Goal: Task Accomplishment & Management: Complete application form

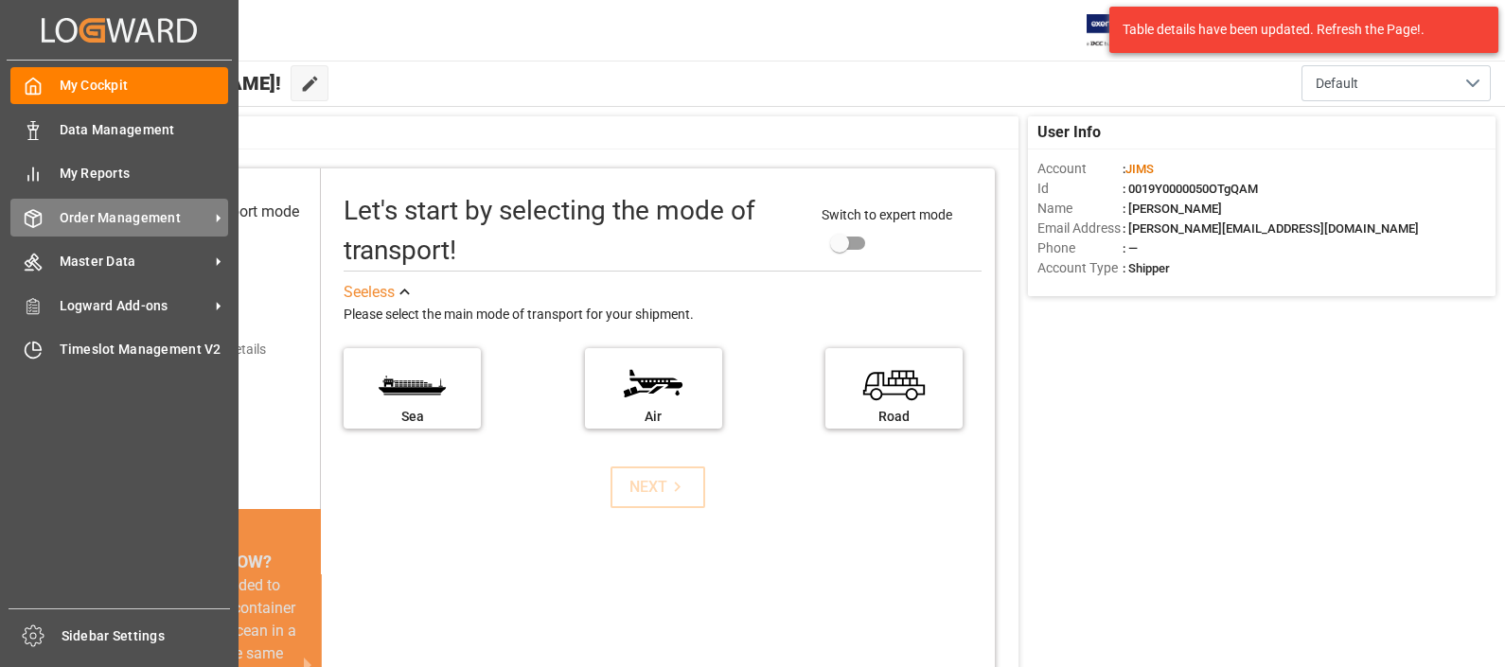
click at [106, 214] on span "Order Management" at bounding box center [135, 218] width 150 height 20
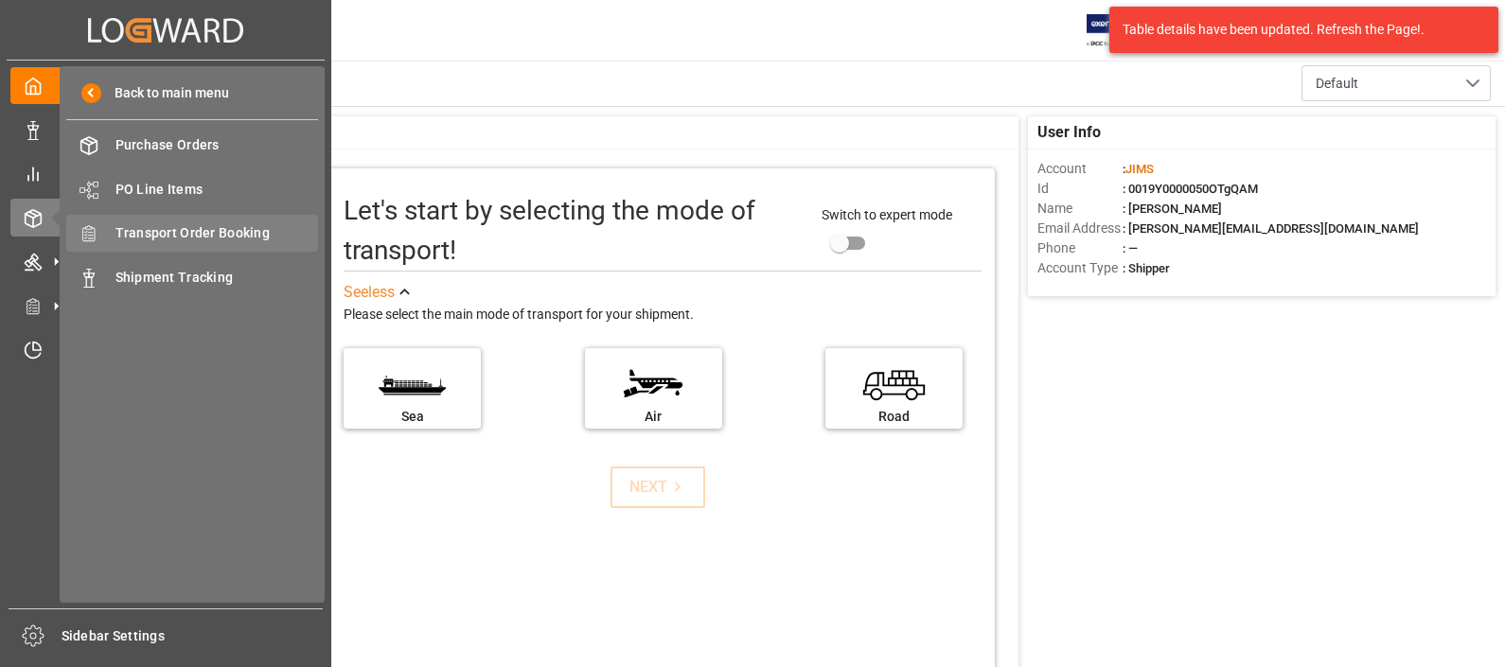
click at [186, 239] on span "Transport Order Booking" at bounding box center [217, 233] width 204 height 20
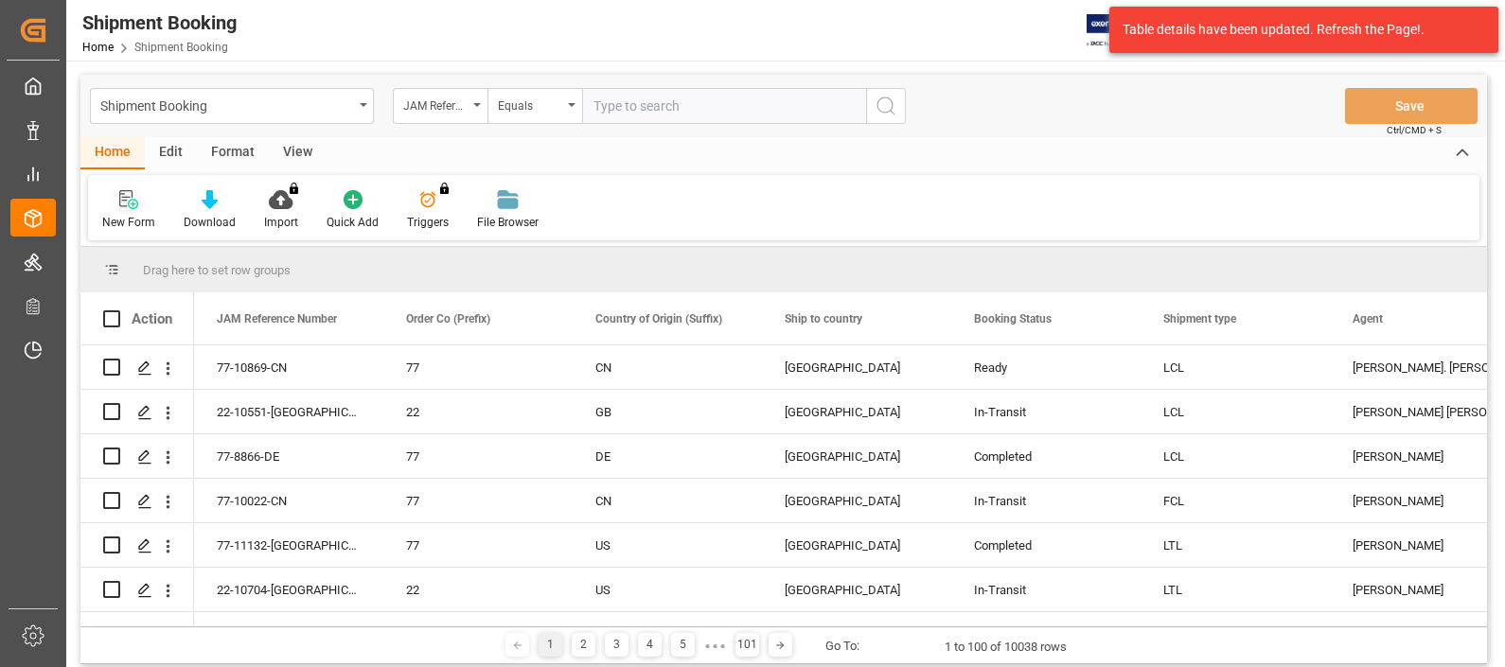
click at [130, 202] on icon at bounding box center [128, 199] width 19 height 19
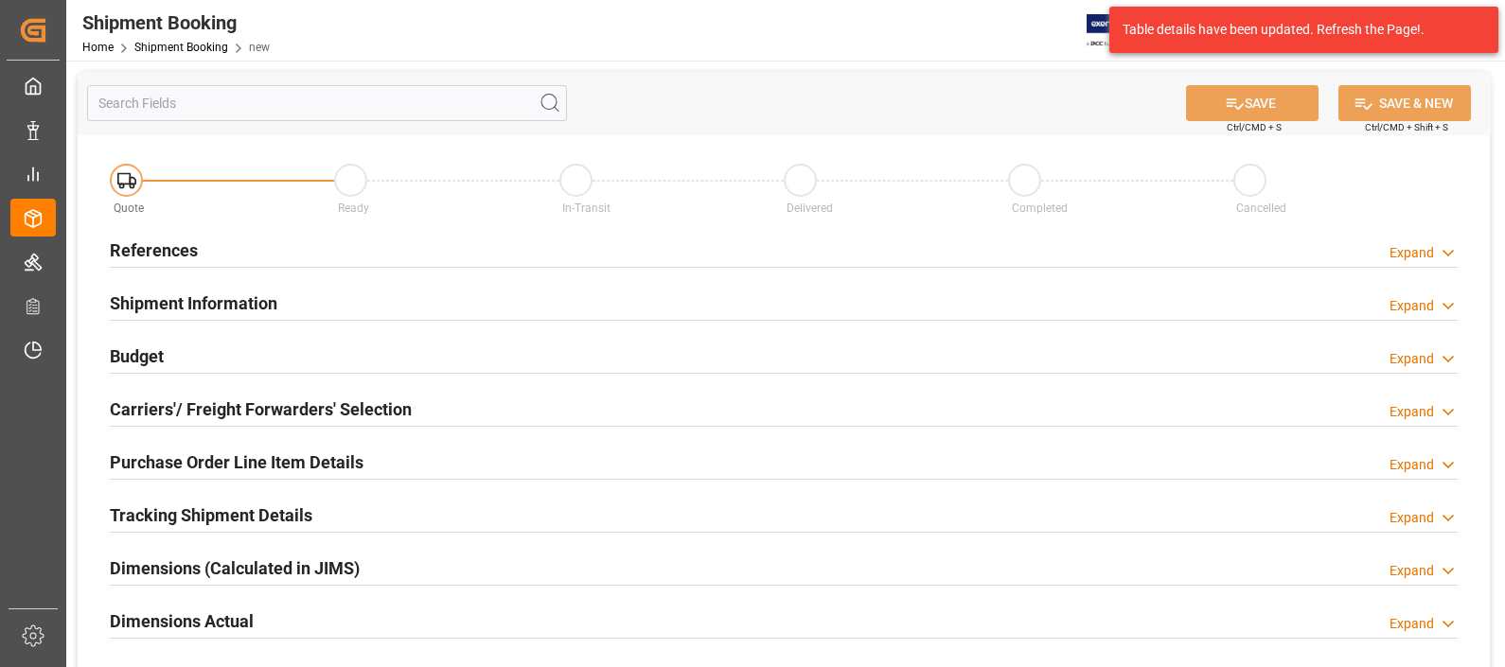
click at [166, 251] on h2 "References" at bounding box center [154, 251] width 88 height 26
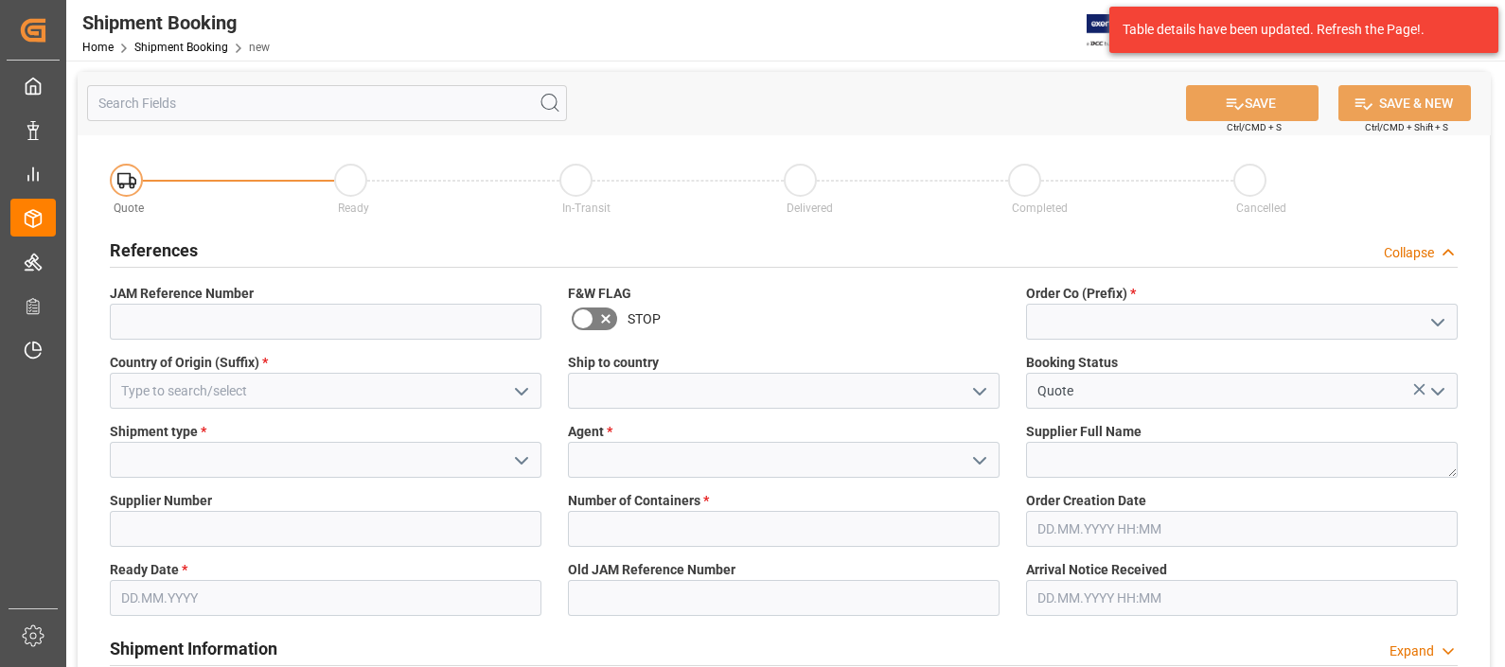
click at [977, 451] on icon "open menu" at bounding box center [979, 461] width 23 height 23
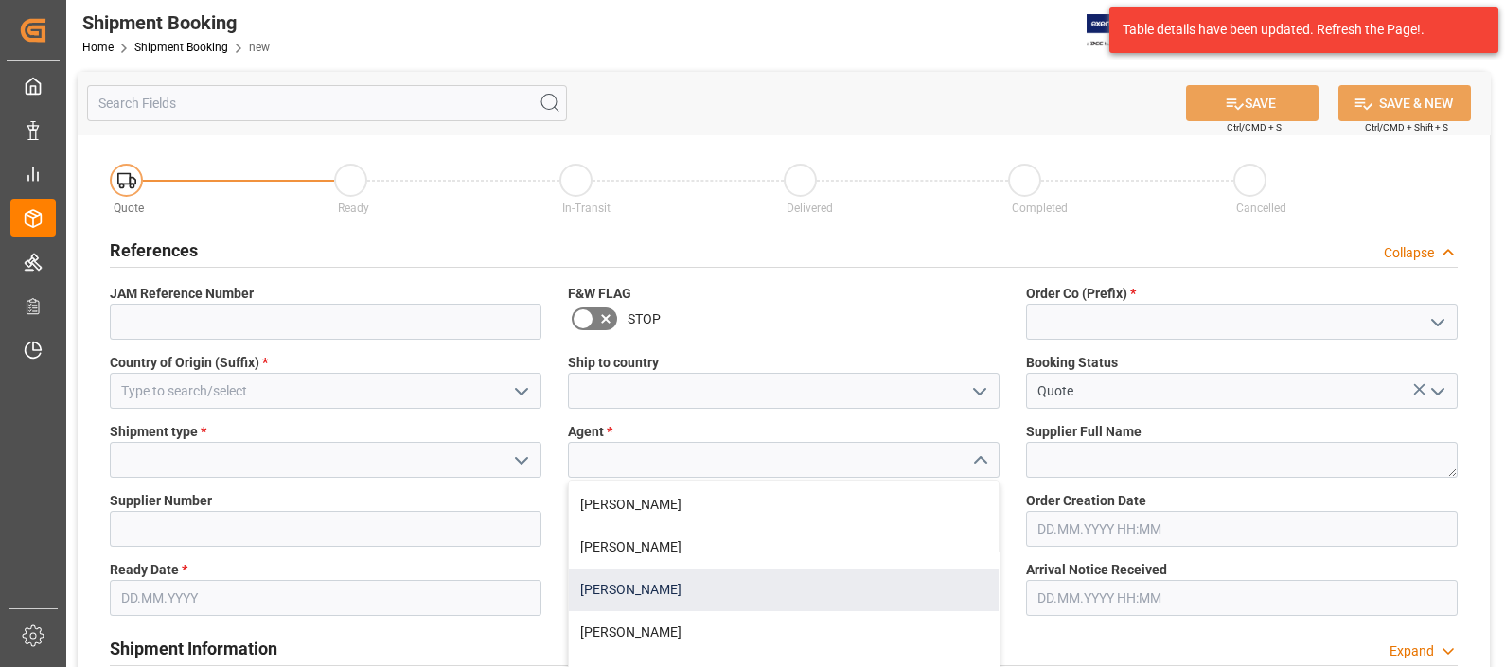
scroll to position [927, 0]
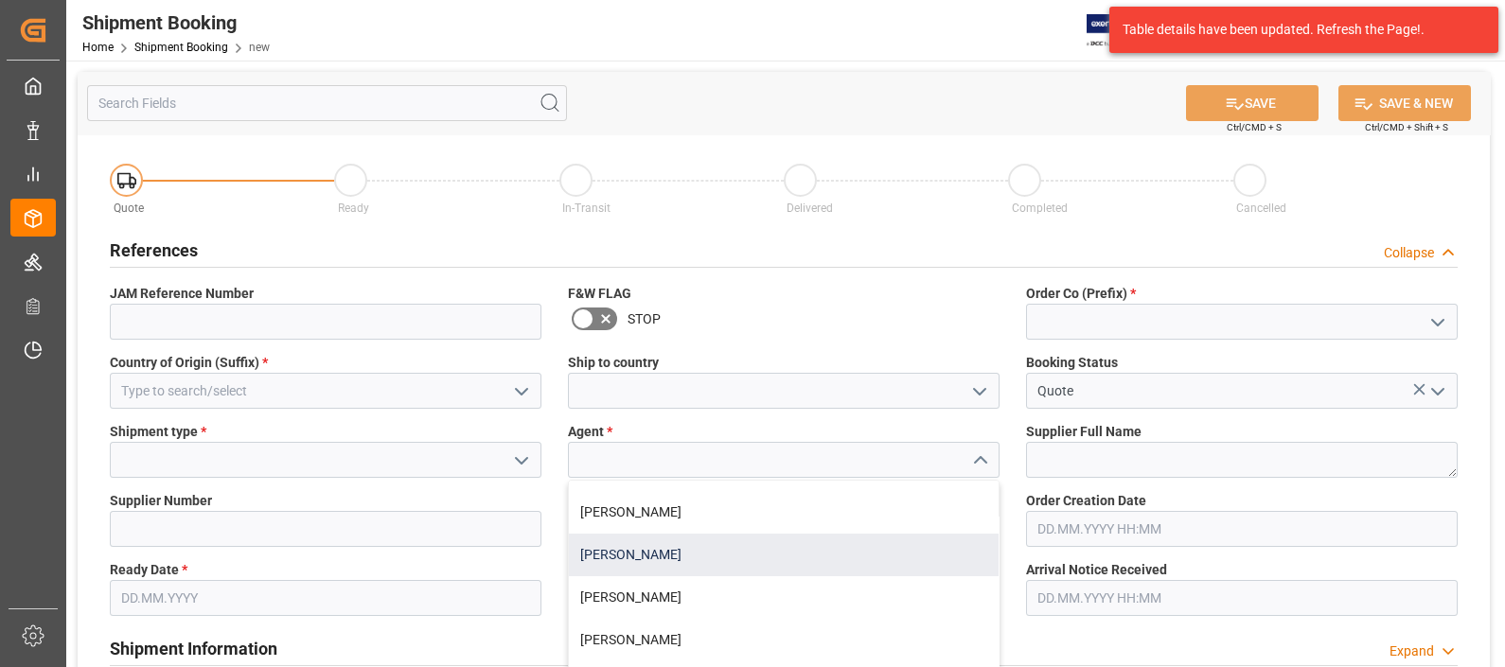
click at [663, 550] on div "[PERSON_NAME]" at bounding box center [784, 555] width 430 height 43
type input "[PERSON_NAME]"
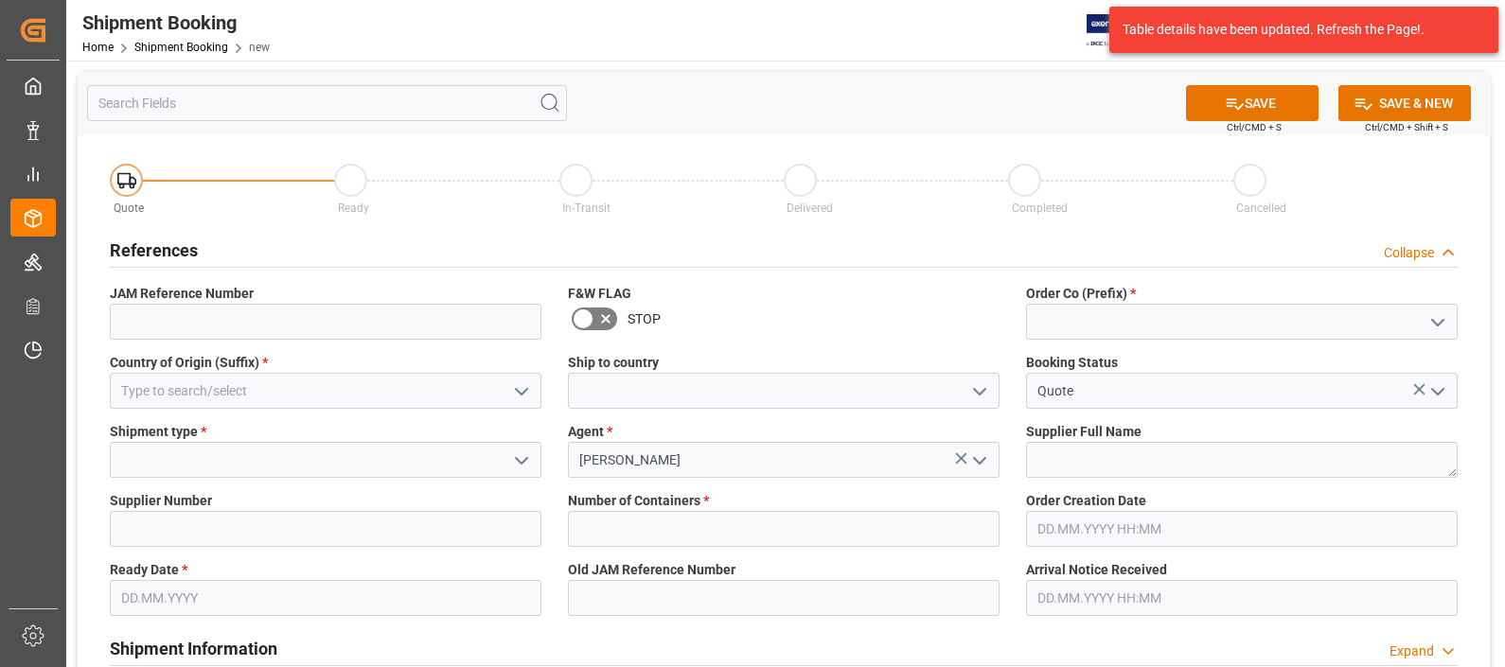
click at [1437, 317] on icon "open menu" at bounding box center [1437, 322] width 23 height 23
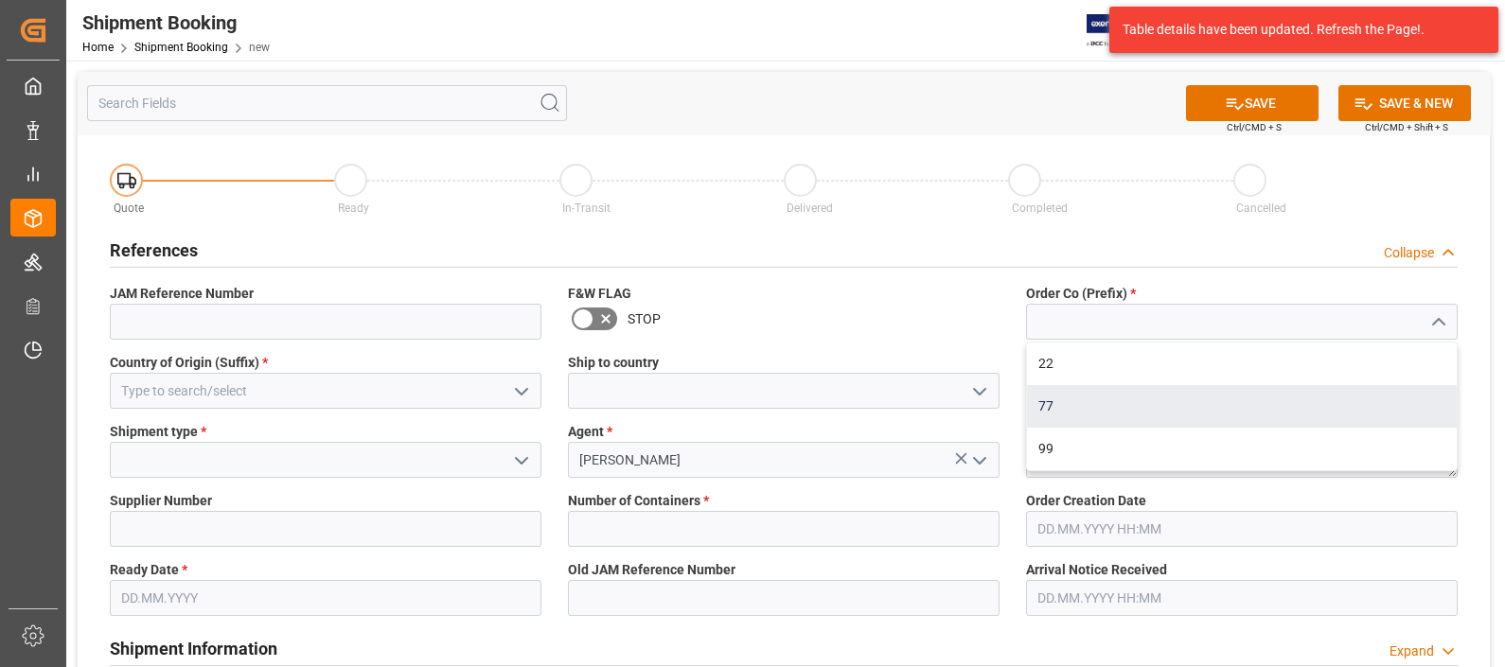
click at [1087, 409] on div "77" at bounding box center [1242, 406] width 430 height 43
type input "77"
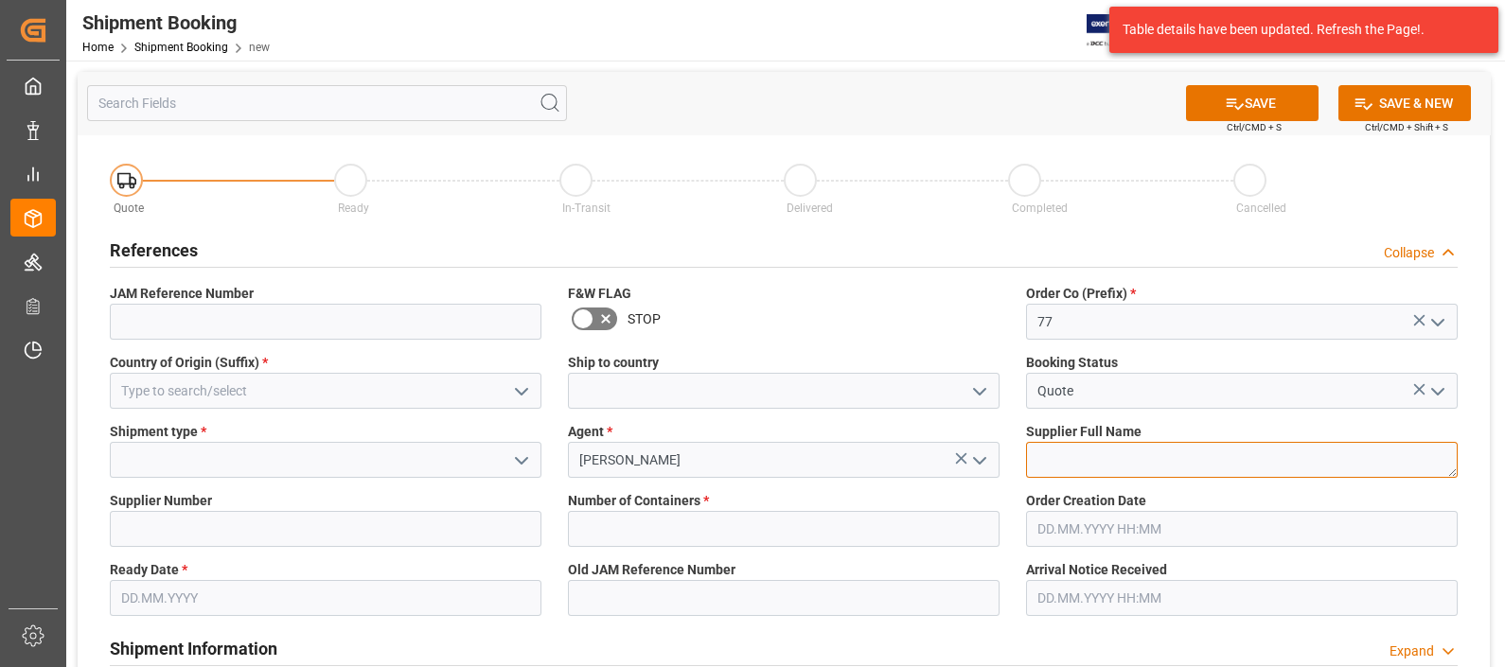
click at [1109, 469] on textarea at bounding box center [1242, 460] width 432 height 36
type textarea "1"
type textarea "a"
type textarea "[PERSON_NAME] & [PERSON_NAME]"
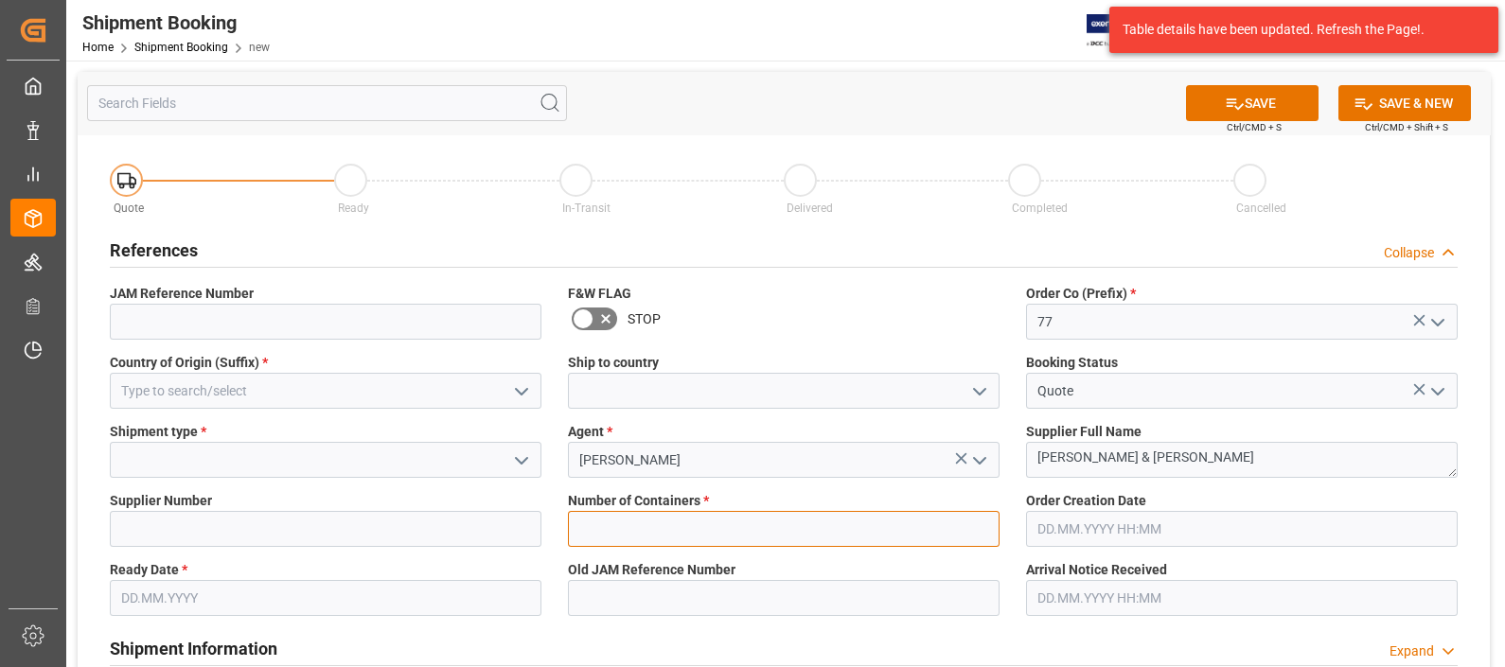
click at [639, 521] on input "text" at bounding box center [784, 529] width 432 height 36
type input "0"
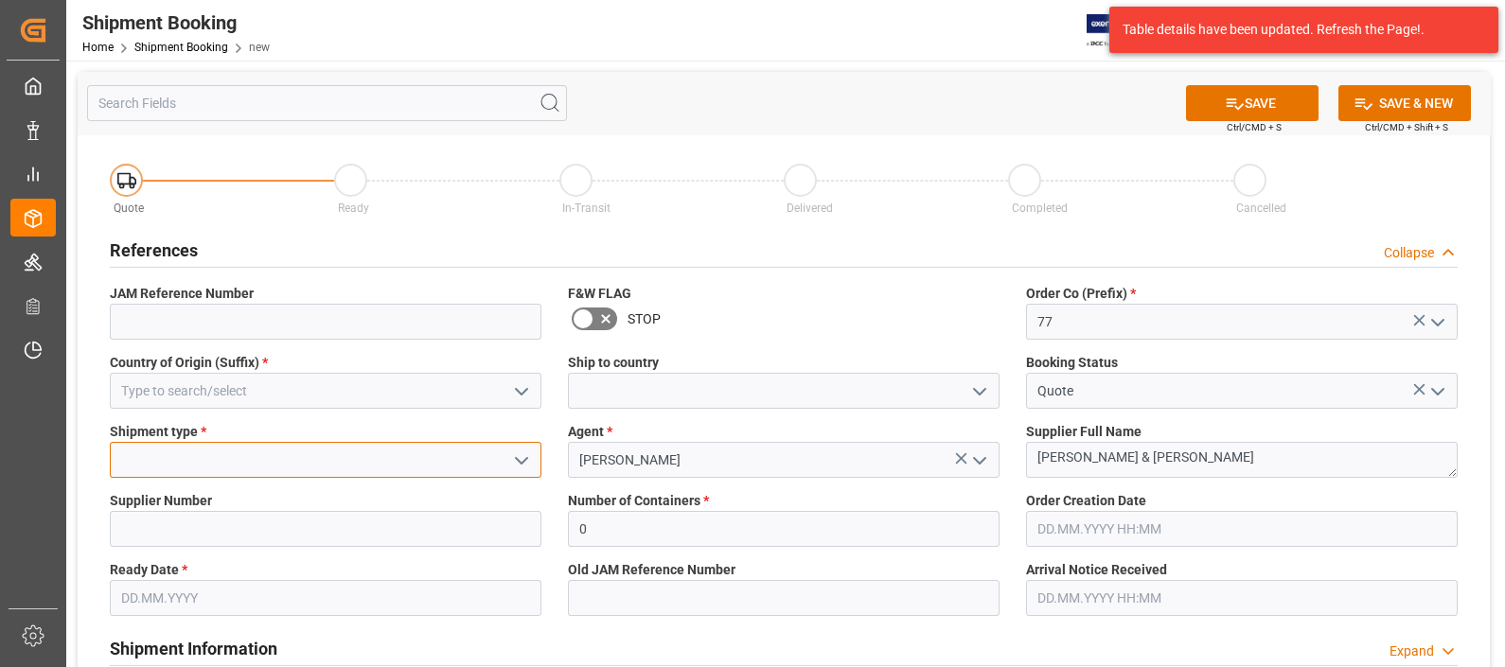
click at [321, 469] on input at bounding box center [326, 460] width 432 height 36
click at [522, 461] on polyline "open menu" at bounding box center [521, 461] width 11 height 6
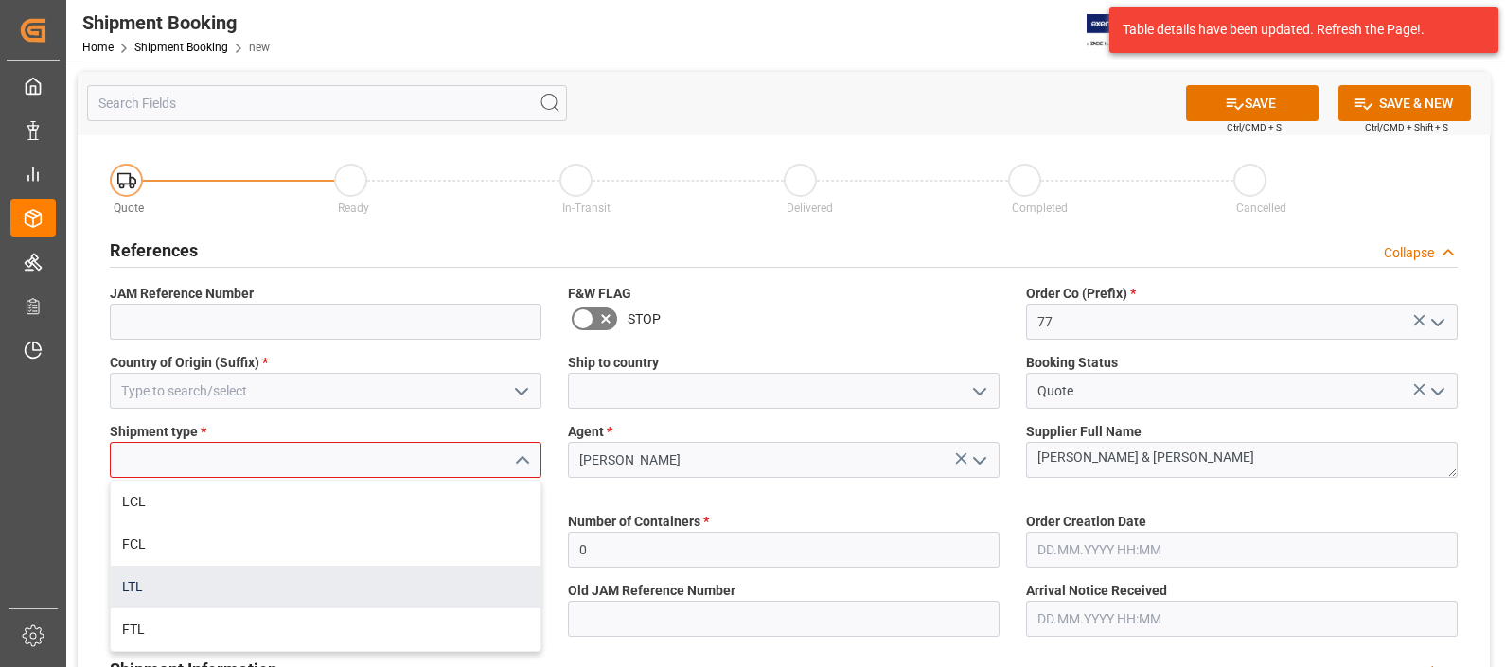
click at [169, 583] on div "LTL" at bounding box center [326, 587] width 430 height 43
type input "LTL"
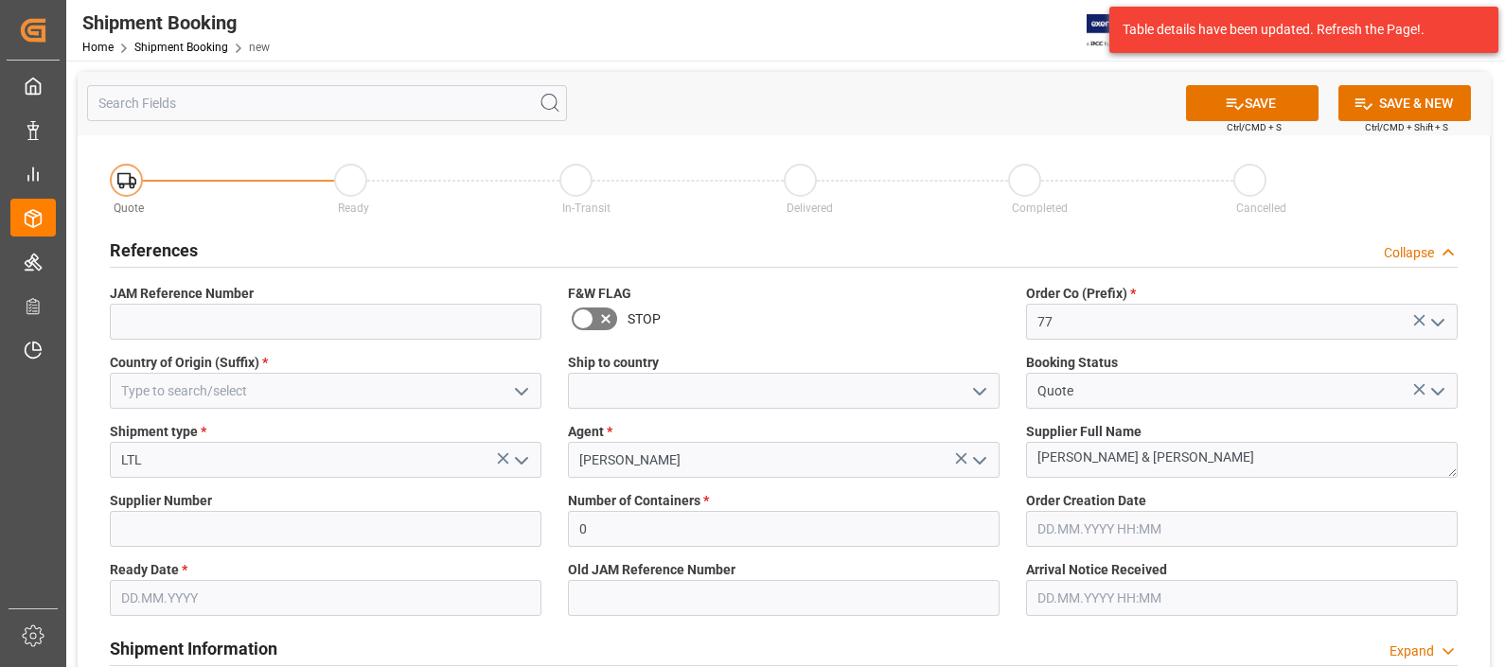
click at [164, 596] on input "text" at bounding box center [326, 598] width 432 height 36
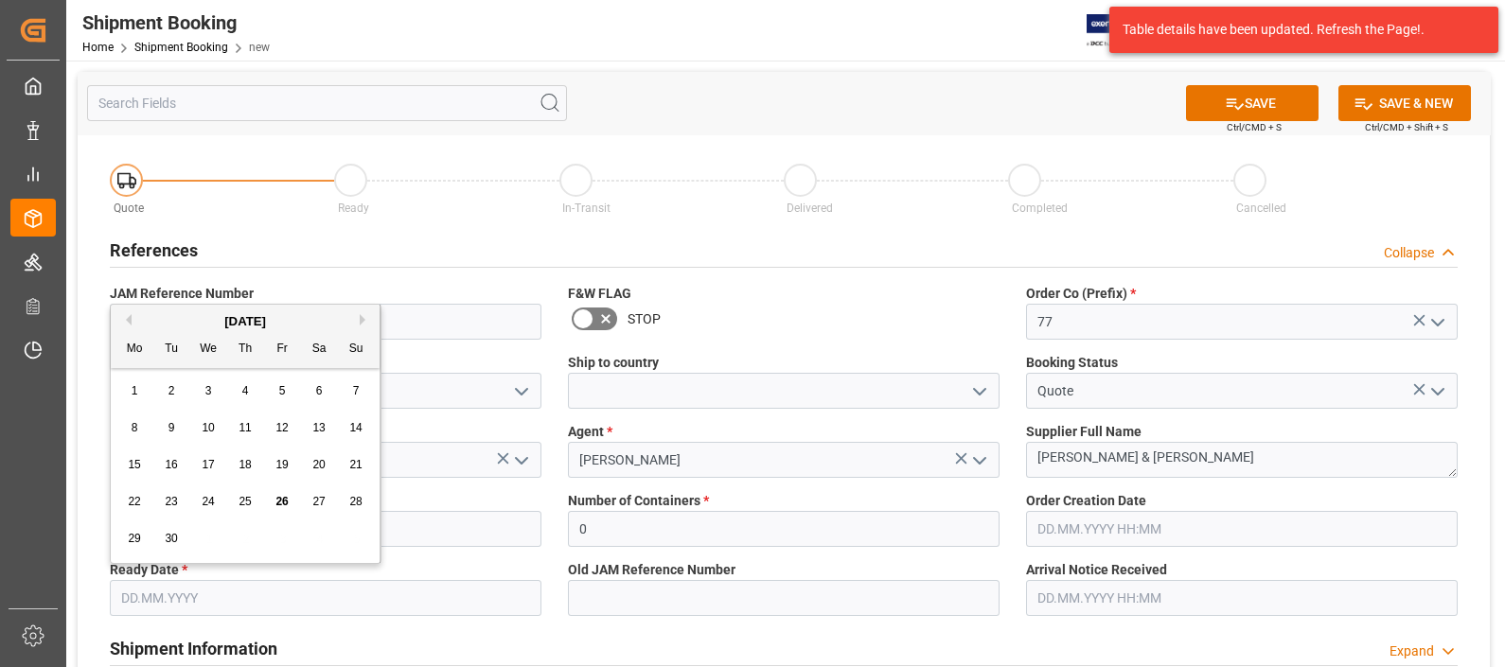
type input "19.09.2025"
type input "GB"
type input "1285"
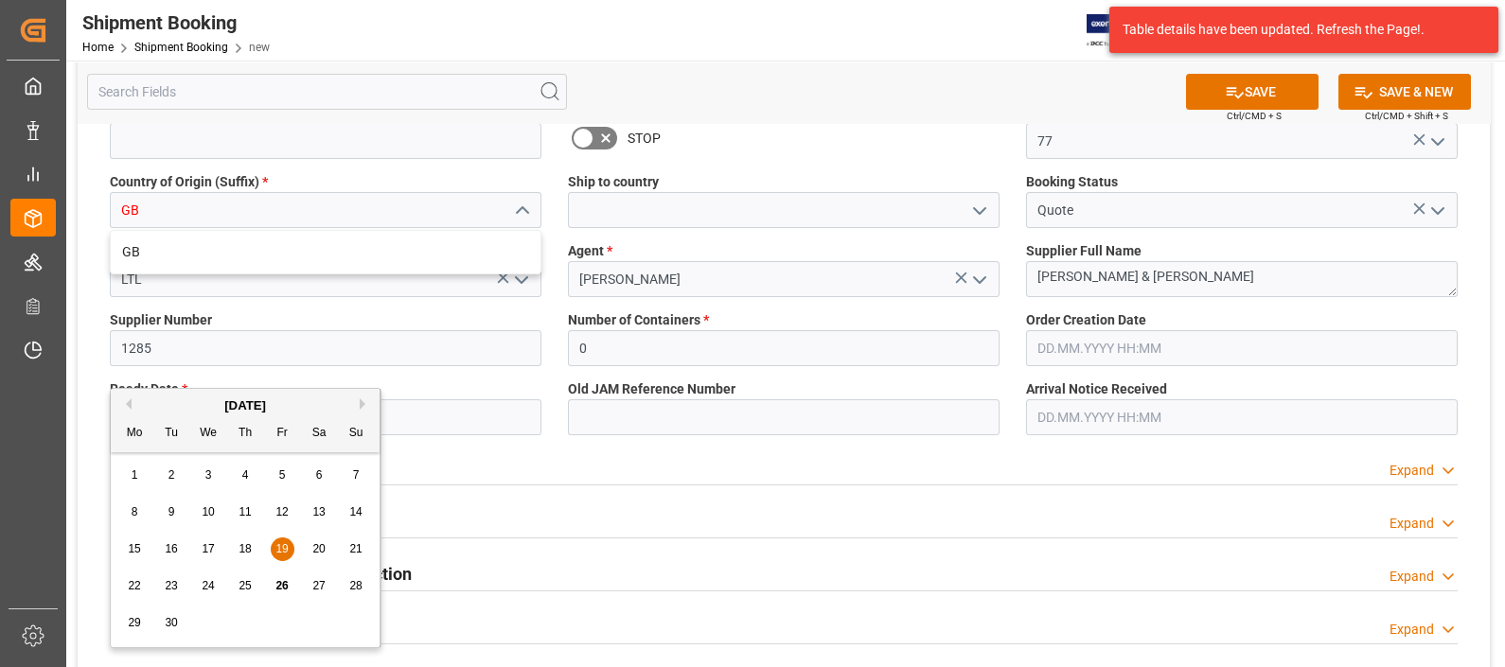
scroll to position [236, 0]
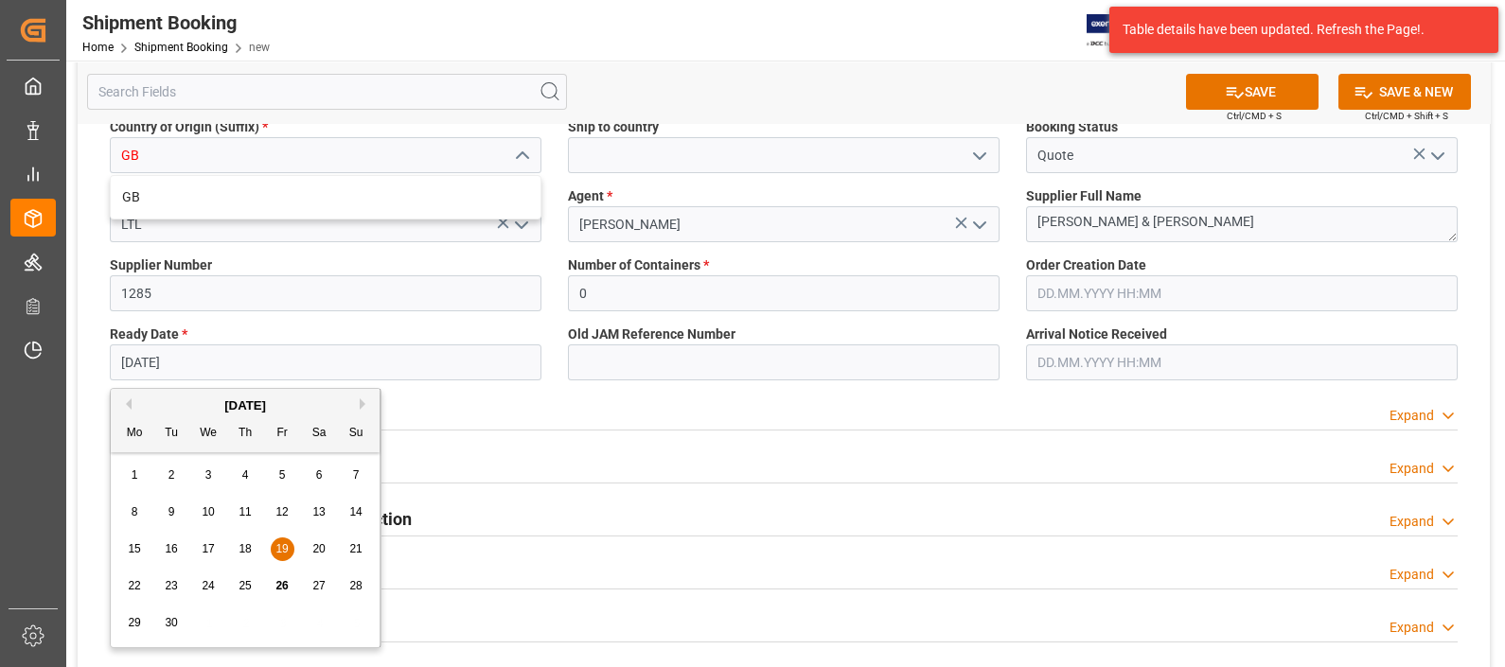
click at [280, 590] on span "26" at bounding box center [281, 585] width 12 height 13
type input "[DATE]"
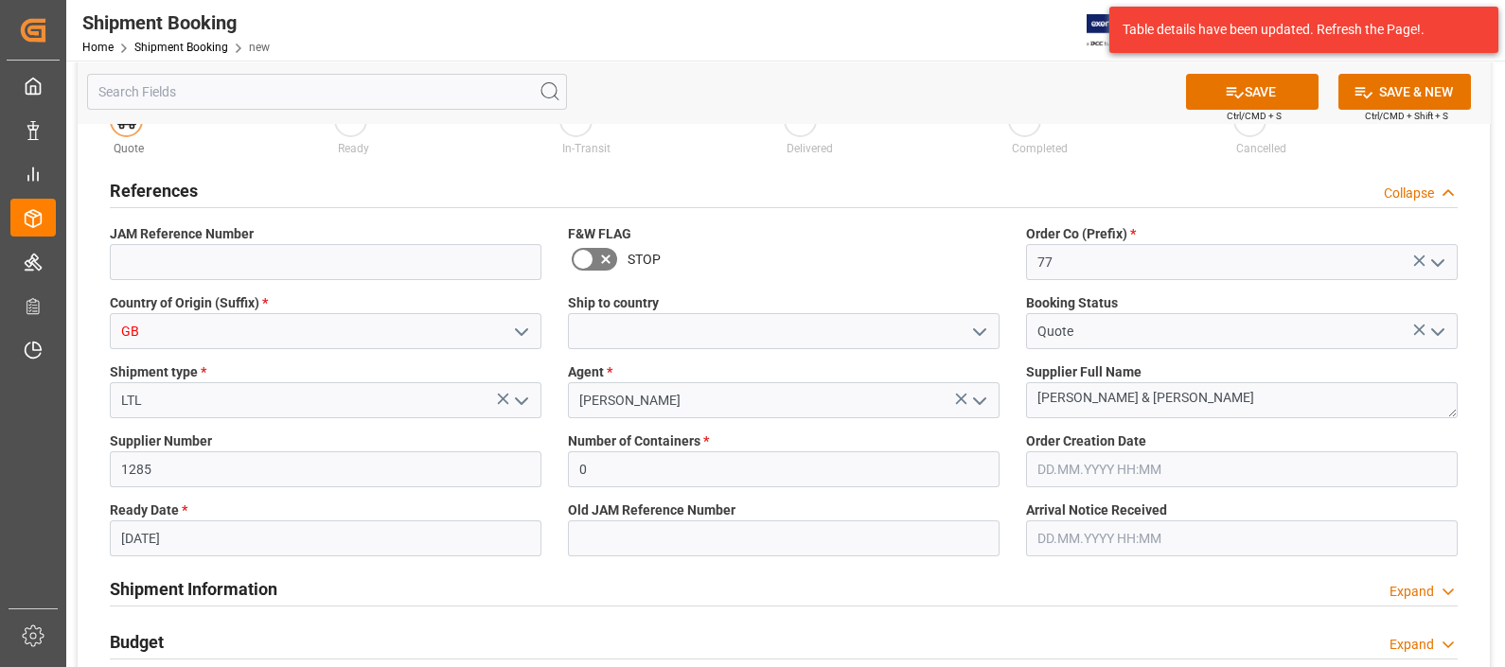
scroll to position [0, 0]
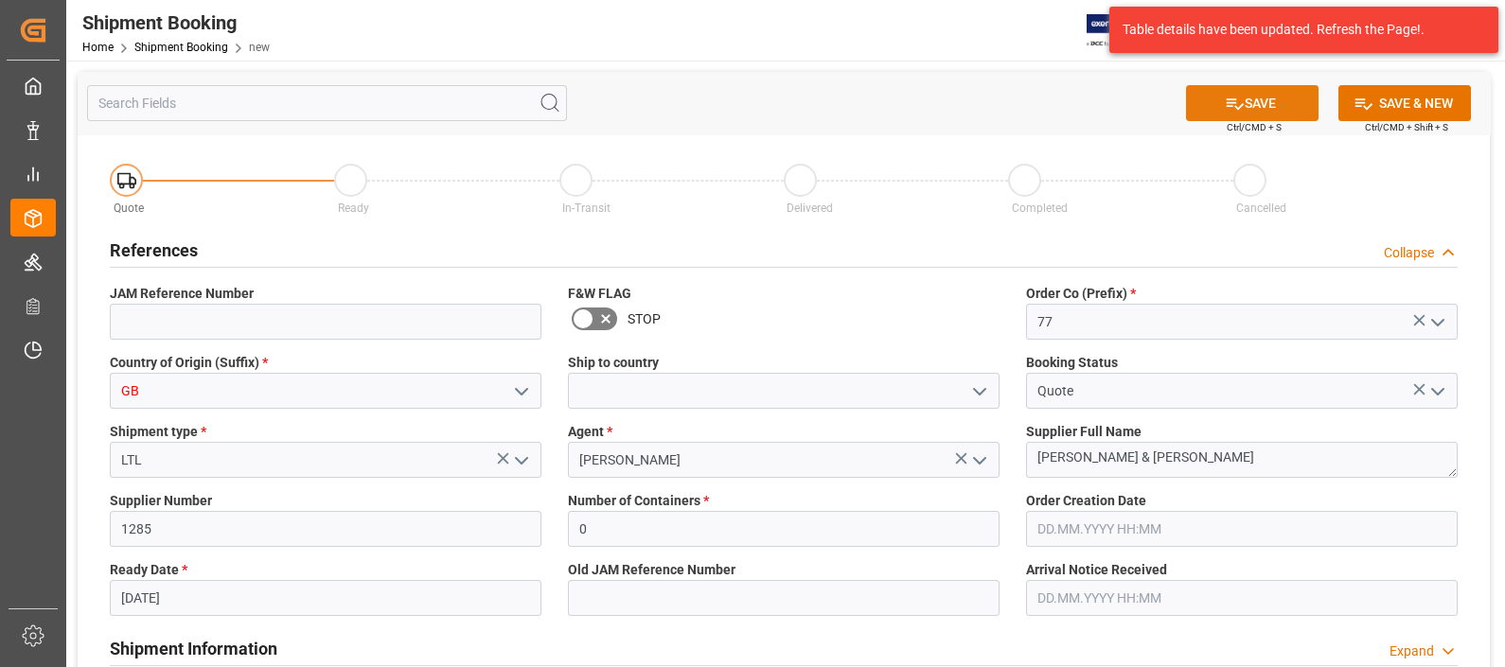
click at [1270, 100] on button "SAVE" at bounding box center [1252, 103] width 133 height 36
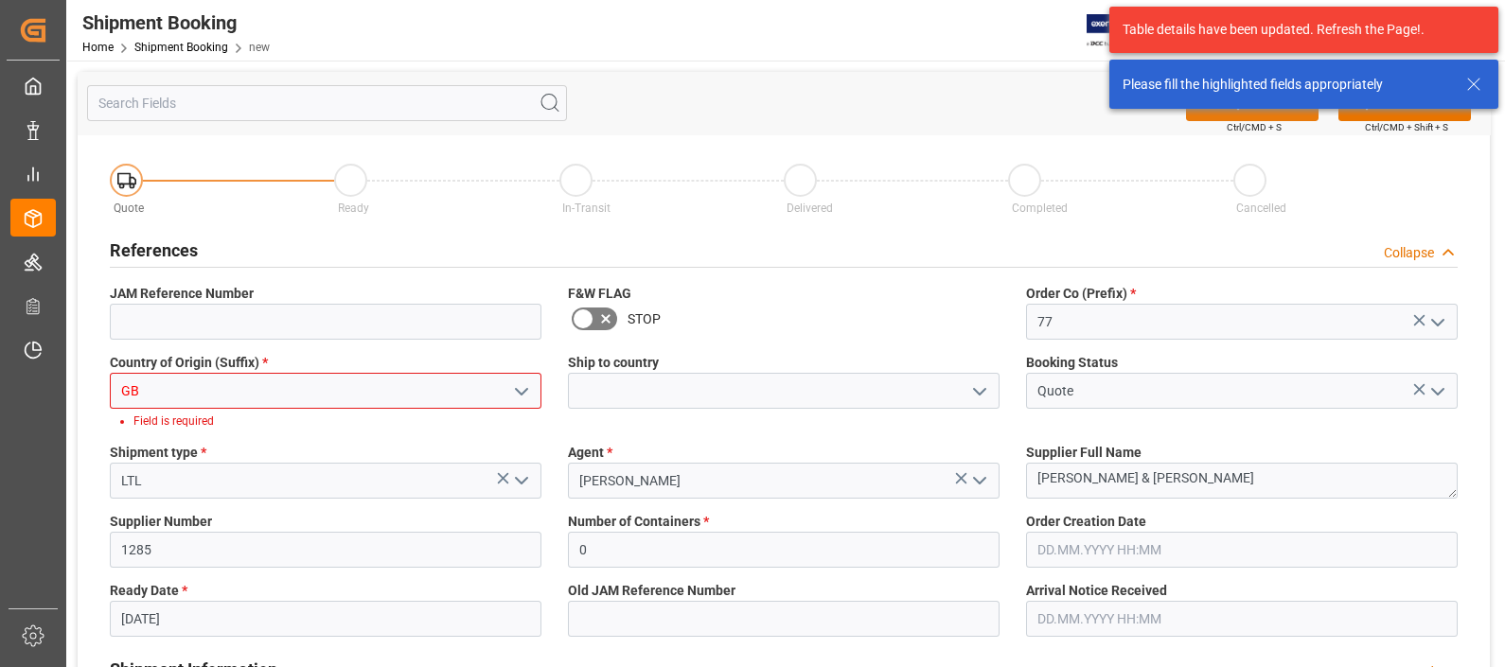
scroll to position [27, 0]
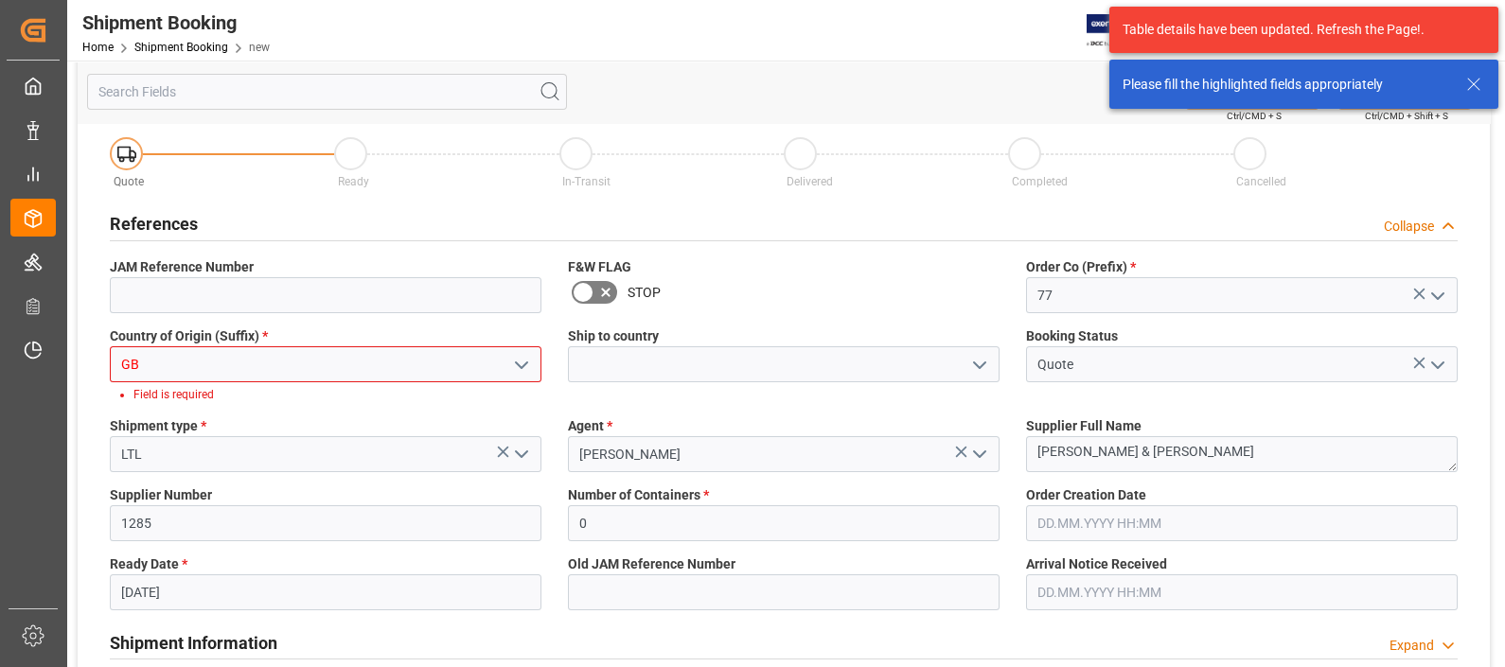
click at [521, 366] on polyline "open menu" at bounding box center [521, 366] width 11 height 6
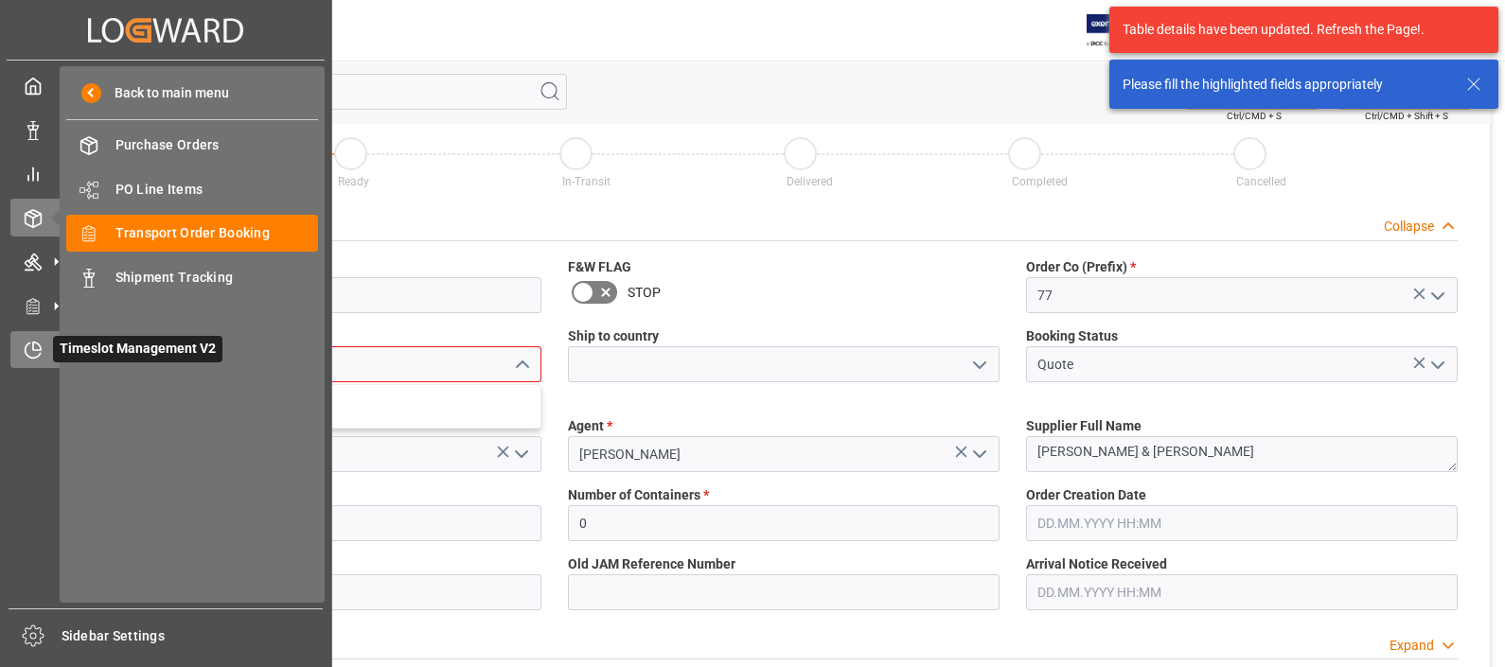
drag, startPoint x: 271, startPoint y: 360, endPoint x: 33, endPoint y: 347, distance: 237.9
click at [33, 347] on div "Created by potrace 1.15, written by Peter Selinger 2001-2017 Created by potrace…" at bounding box center [752, 333] width 1505 height 667
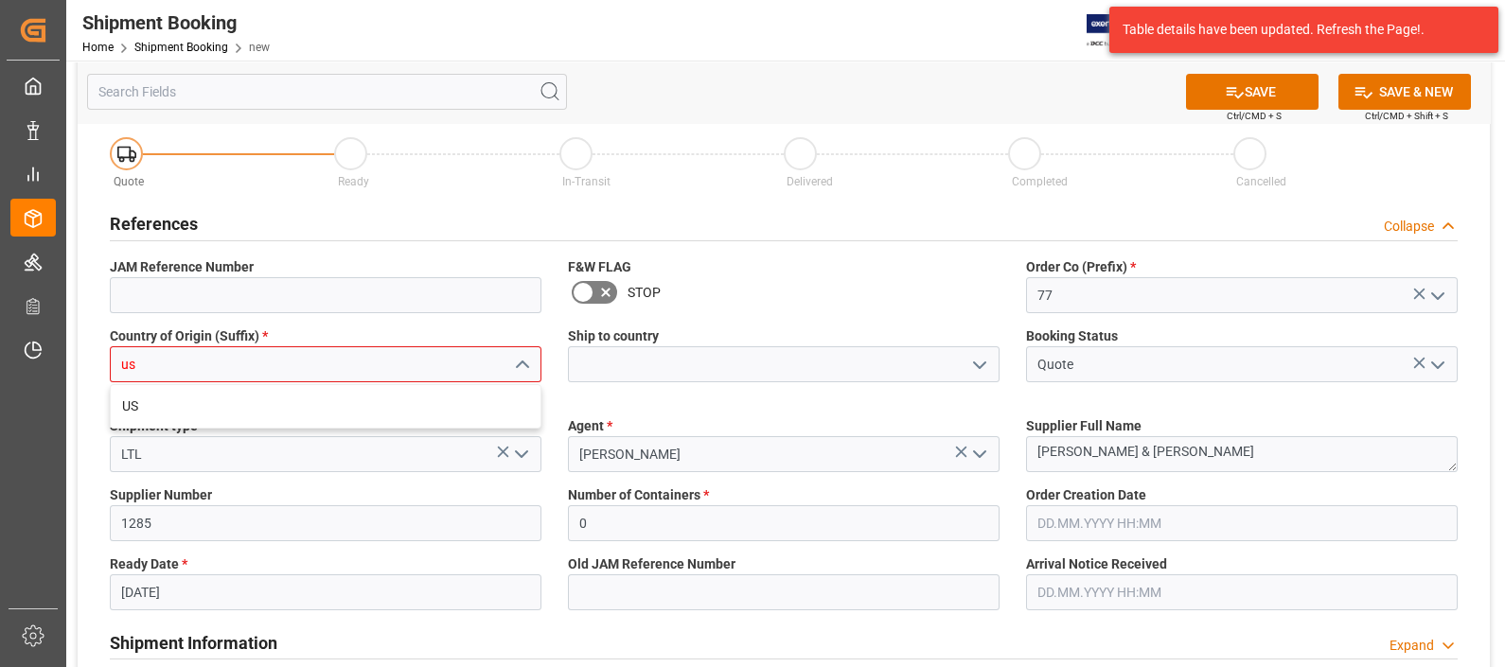
type input "u"
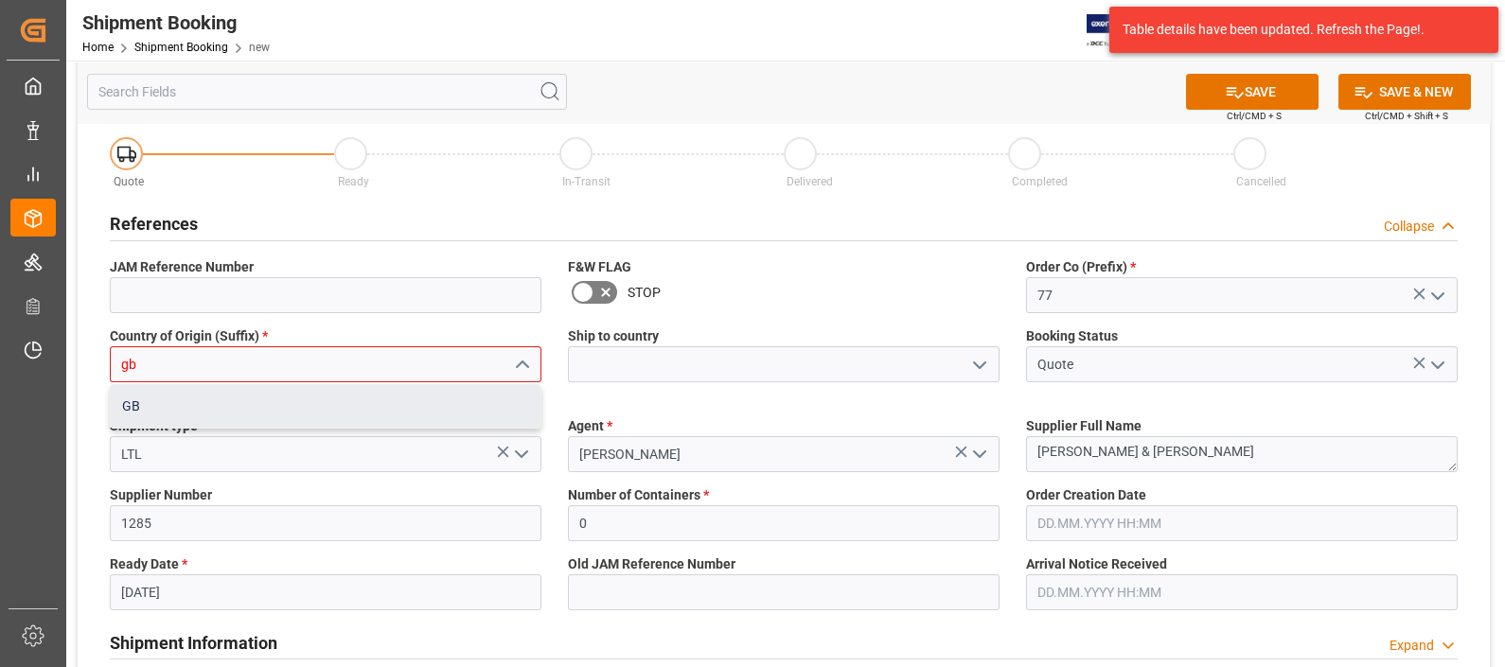
click at [239, 410] on div "GB" at bounding box center [326, 406] width 430 height 43
type input "GB"
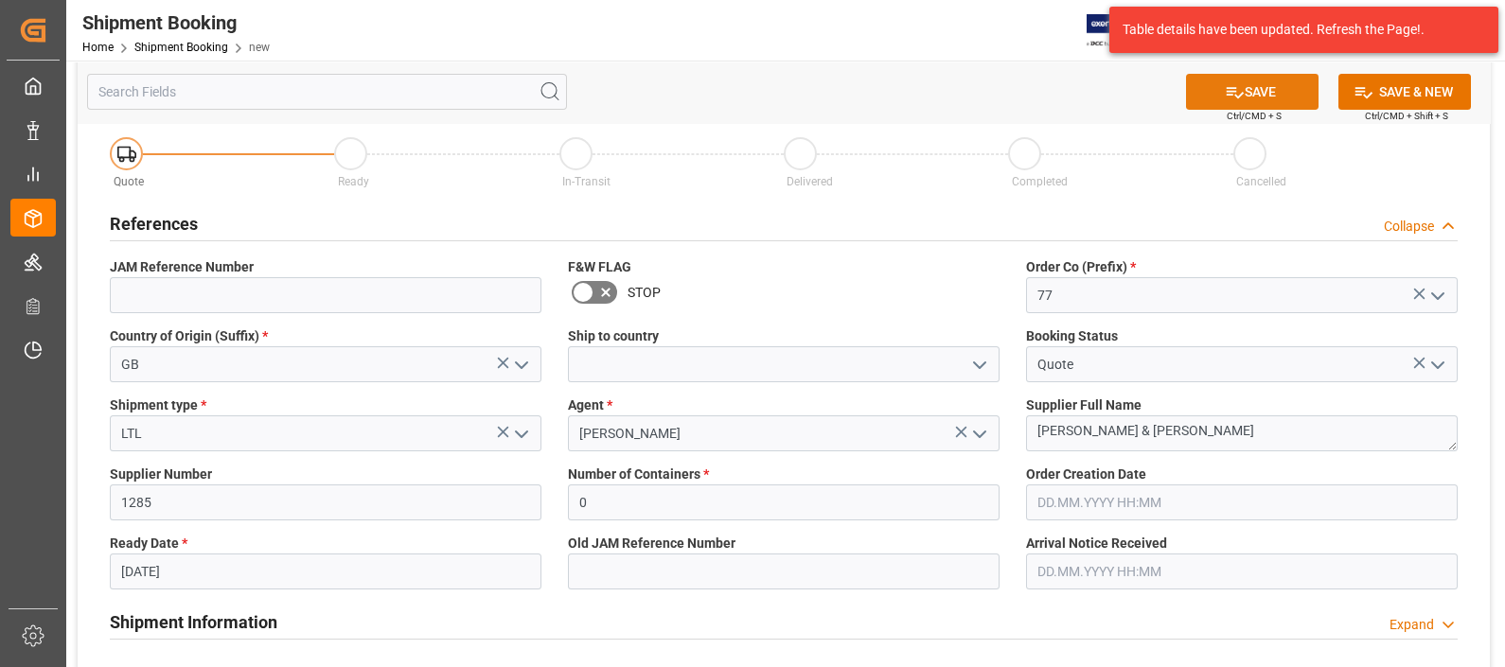
click at [1281, 95] on button "SAVE" at bounding box center [1252, 92] width 133 height 36
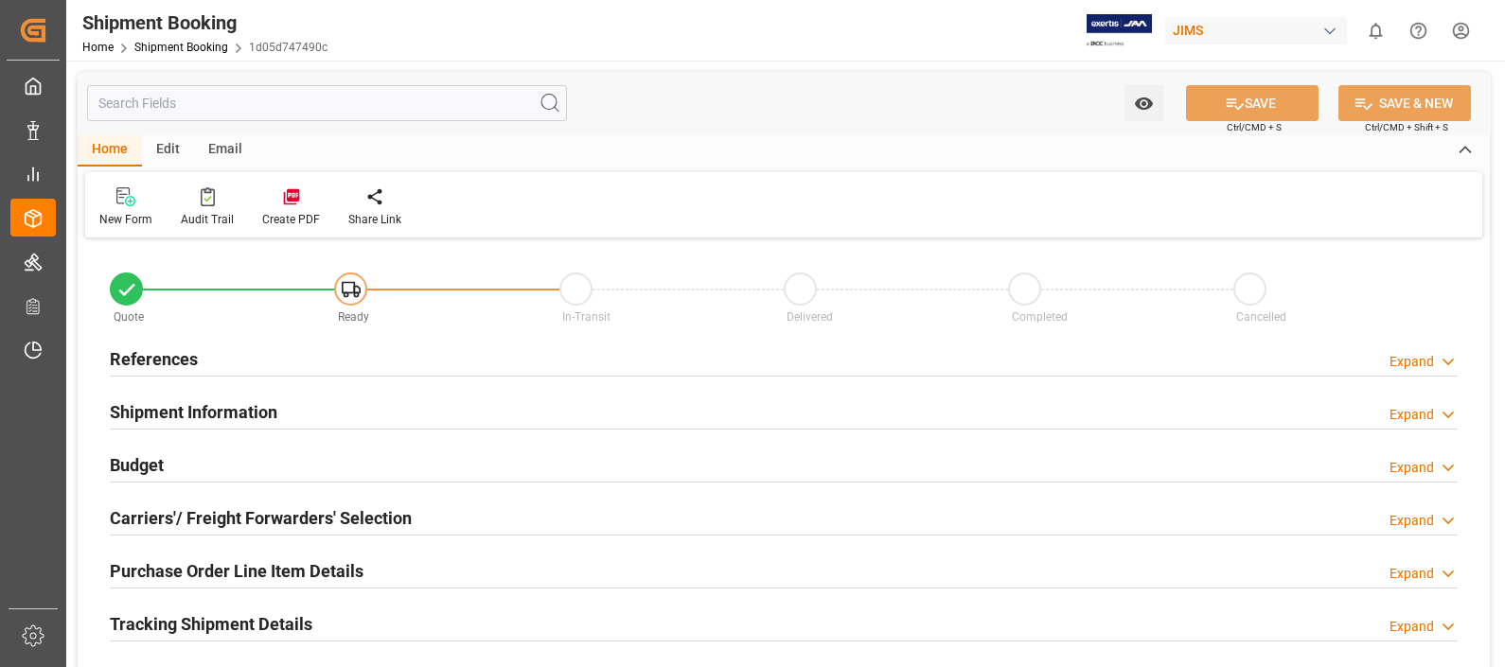
type input "0"
type input "[DATE]"
click at [152, 364] on h2 "References" at bounding box center [154, 359] width 88 height 26
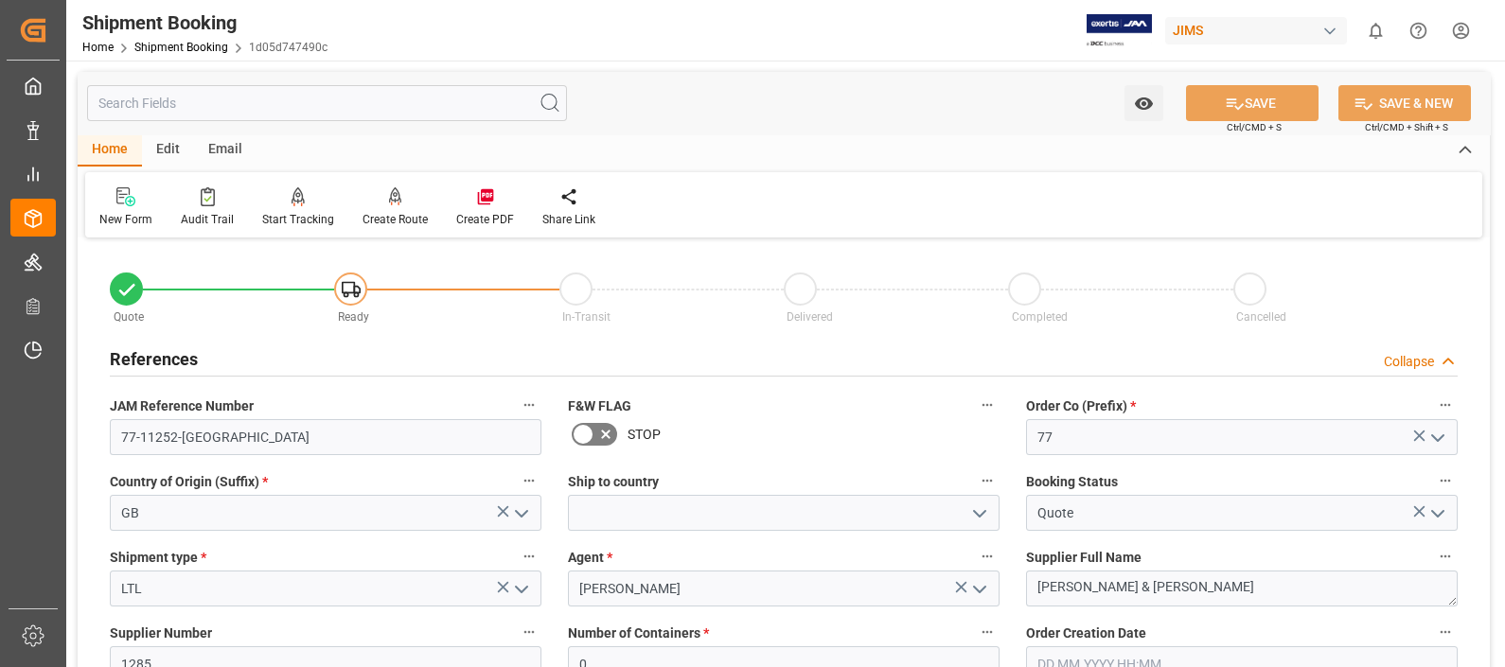
scroll to position [117, 0]
